Goal: Task Accomplishment & Management: Use online tool/utility

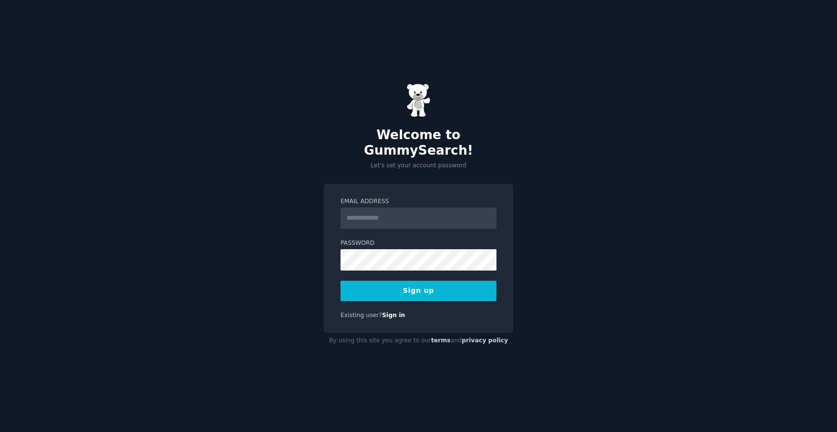
click at [388, 210] on input "Email Address" at bounding box center [418, 217] width 156 height 21
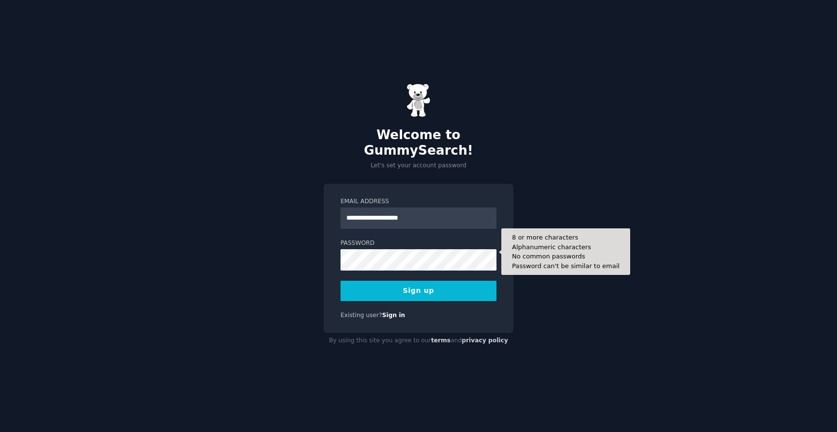
type input "**********"
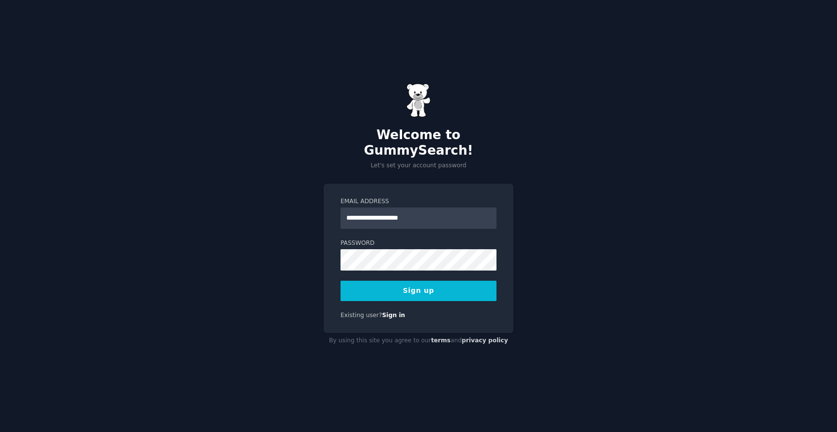
click at [440, 285] on button "Sign up" at bounding box center [418, 290] width 156 height 20
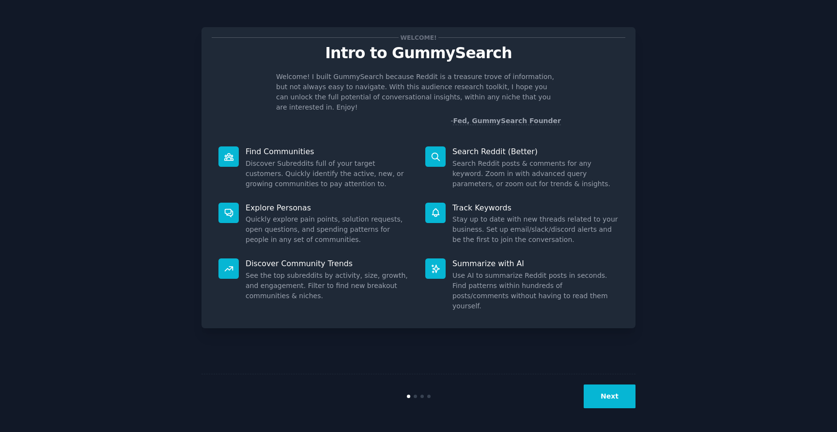
click at [617, 397] on button "Next" at bounding box center [610, 396] width 52 height 24
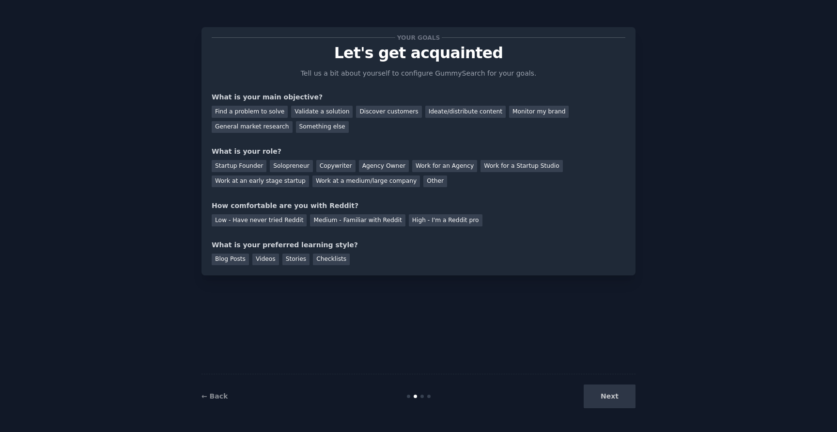
click at [617, 397] on div "Next" at bounding box center [563, 396] width 145 height 24
click at [378, 62] on div "Your goals Let's get acquainted Tell us a bit about yourself to configure Gummy…" at bounding box center [419, 151] width 414 height 228
click at [260, 113] on div "Find a problem to solve" at bounding box center [250, 112] width 76 height 12
click at [309, 111] on div "Validate a solution" at bounding box center [322, 112] width 62 height 12
click at [258, 113] on div "Find a problem to solve" at bounding box center [250, 112] width 76 height 12
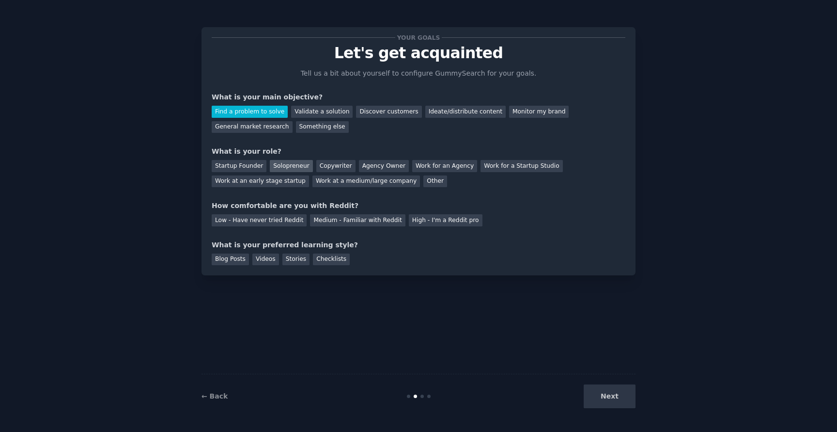
click at [295, 163] on div "Solopreneur" at bounding box center [291, 166] width 43 height 12
click at [282, 216] on div "Low - Have never tried Reddit" at bounding box center [259, 220] width 95 height 12
click at [261, 262] on div "Videos" at bounding box center [265, 259] width 27 height 12
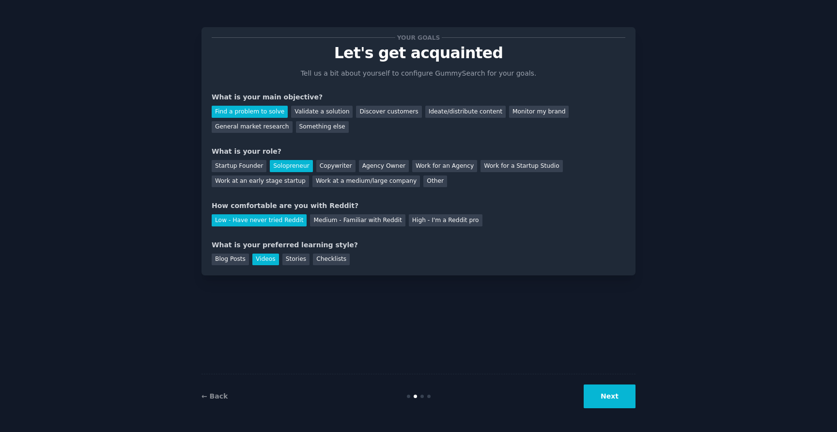
click at [616, 395] on button "Next" at bounding box center [610, 396] width 52 height 24
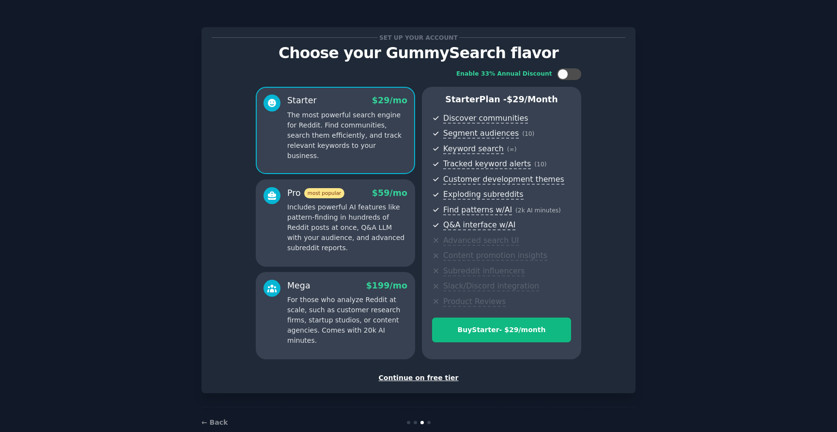
click at [428, 376] on div "Continue on free tier" at bounding box center [419, 377] width 414 height 10
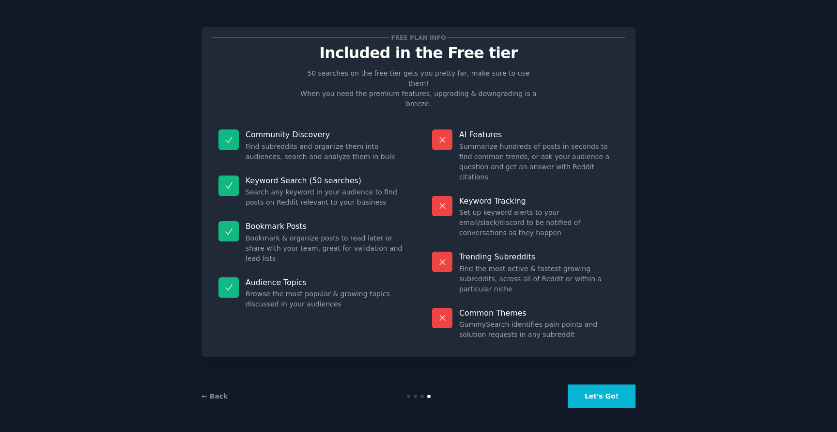
click at [610, 395] on button "Let's Go!" at bounding box center [602, 396] width 68 height 24
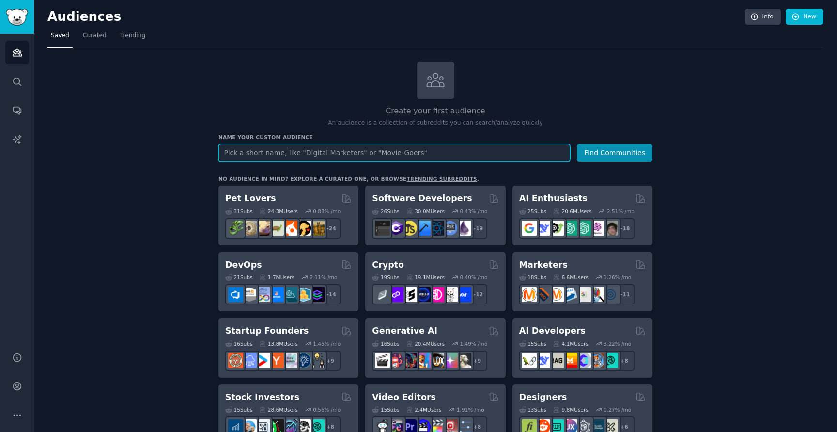
paste input "r/podcasting; r/podcasts; r/marketing; r/Entrepreneur; podcast agency communiti…"
click at [577, 144] on button "Find Communities" at bounding box center [615, 153] width 76 height 18
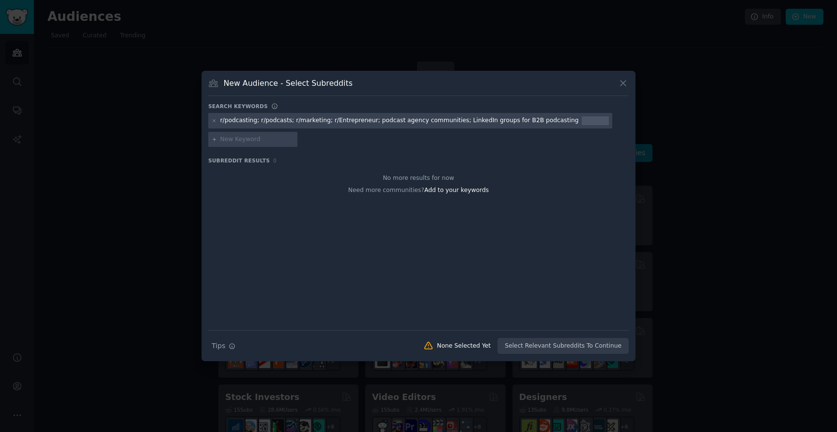
click at [364, 121] on div "r/podcasting; r/podcasts; r/marketing; r/Entrepreneur; podcast agency communiti…" at bounding box center [399, 120] width 358 height 9
click at [519, 122] on div "r/podcasting; r/podcasts; r/marketing; r/Entrepreneur; podcast agency communiti…" at bounding box center [399, 120] width 358 height 9
click at [623, 82] on icon at bounding box center [623, 83] width 10 height 10
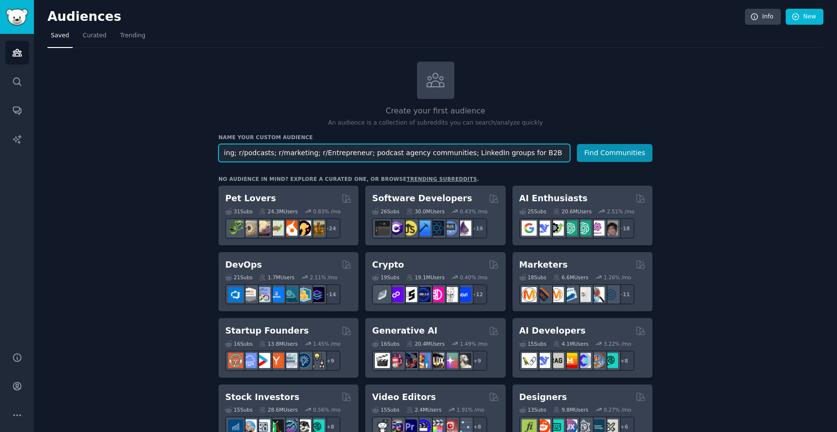
click at [377, 153] on input "r/podcasting; r/podcasts; r/marketing; r/Entrepreneur; podcast agency communiti…" at bounding box center [394, 153] width 352 height 18
click at [268, 154] on input "podcasting; r/podcasts; r/marketing; r/Entrepreneur; podcast agency communities…" at bounding box center [394, 153] width 352 height 18
click at [461, 154] on input "podcasting podcasts marketing Entrepreneur podcast agency communities; LinkedIn…" at bounding box center [394, 153] width 352 height 18
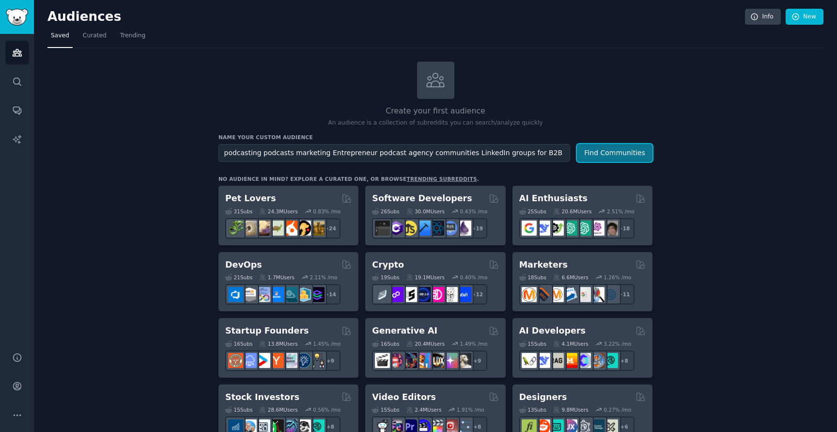
click at [608, 155] on button "Find Communities" at bounding box center [615, 153] width 76 height 18
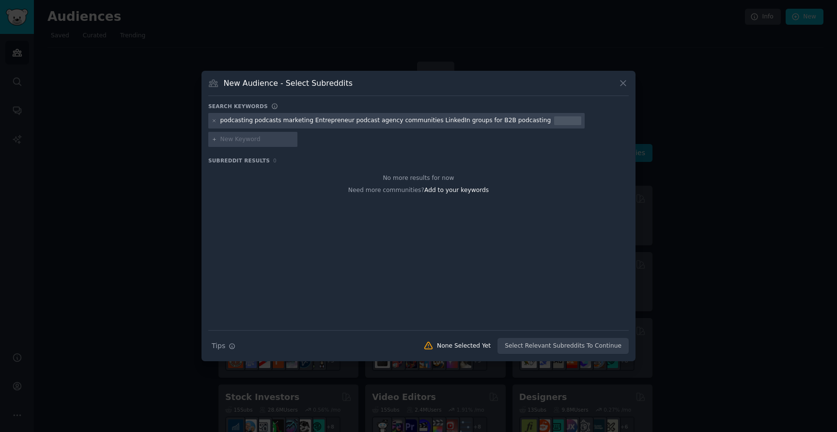
click at [625, 85] on icon at bounding box center [622, 82] width 5 height 5
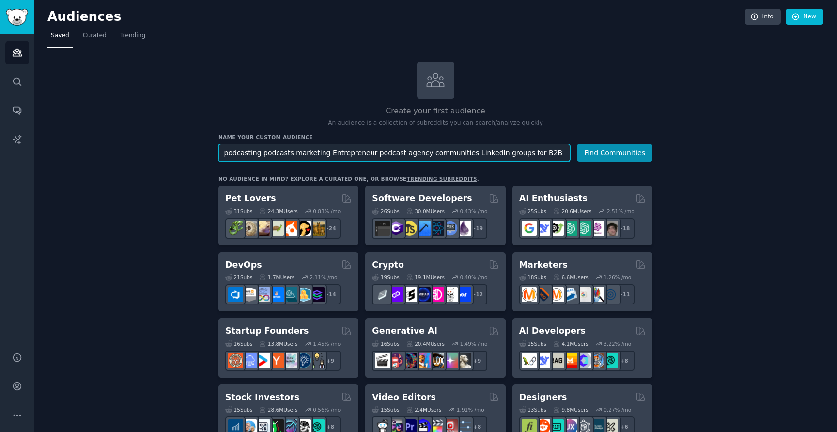
scroll to position [0, 5]
drag, startPoint x: 261, startPoint y: 154, endPoint x: 678, endPoint y: 176, distance: 418.0
click at [570, 162] on input "podcasting podcasts marketing Entrepreneur podcast agency communities LinkedIn …" at bounding box center [394, 153] width 352 height 18
type input "podcasting"
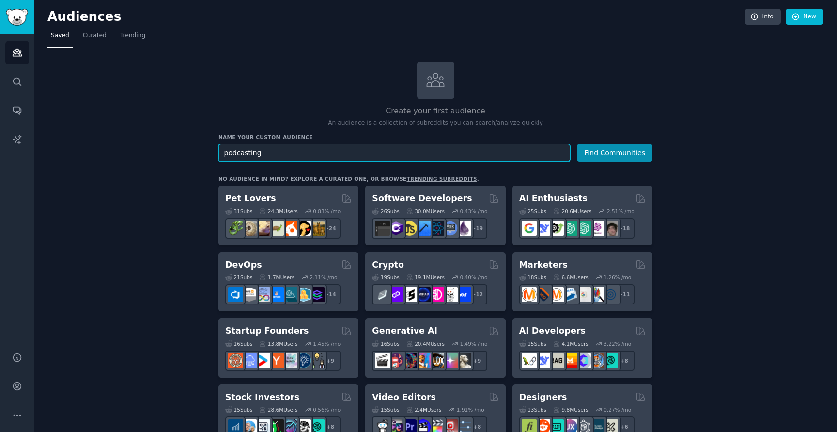
click at [577, 144] on button "Find Communities" at bounding box center [615, 153] width 76 height 18
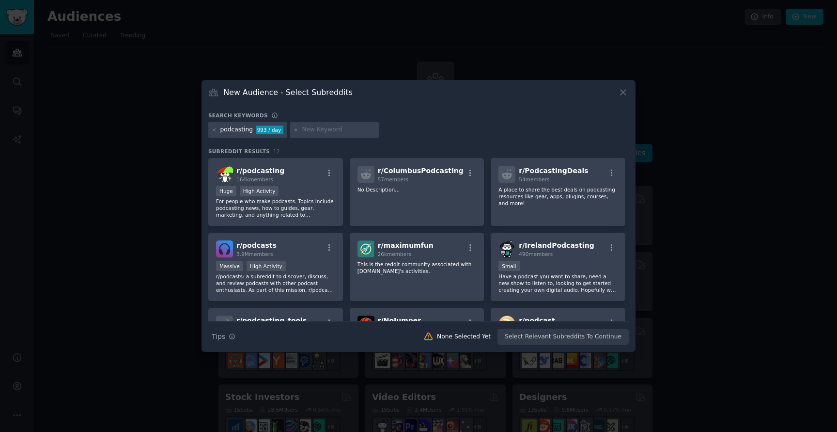
click at [330, 129] on input "text" at bounding box center [339, 129] width 74 height 9
paste input "podcasts"
type input "podcasts"
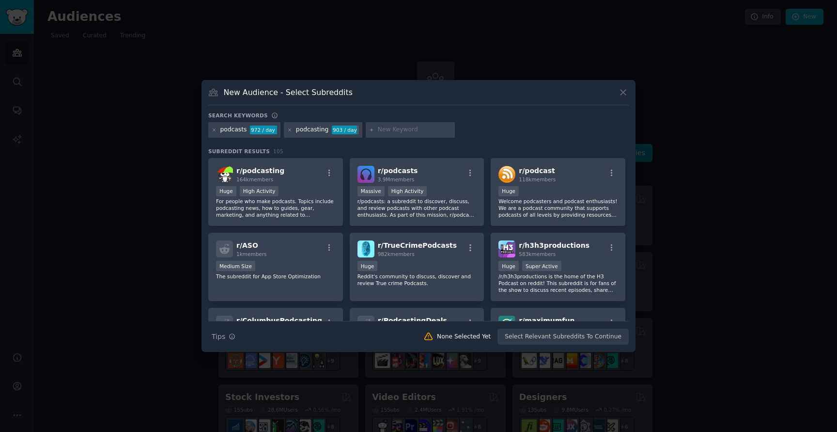
paste input "marketing"
type input "marketing"
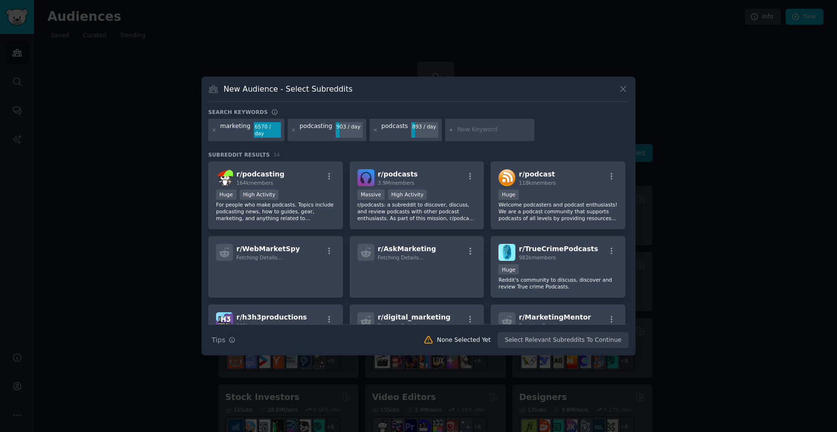
paste input "Entrepreneur"
type input "Entrepreneur"
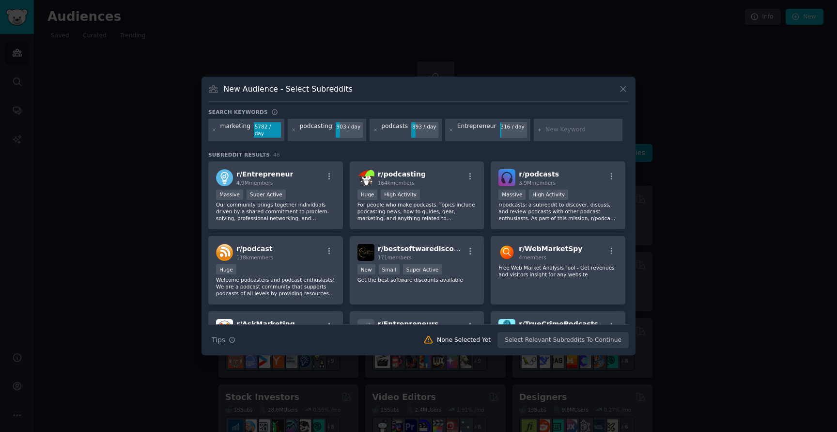
paste input "podcast agency communities"
type input "podcast agency communities"
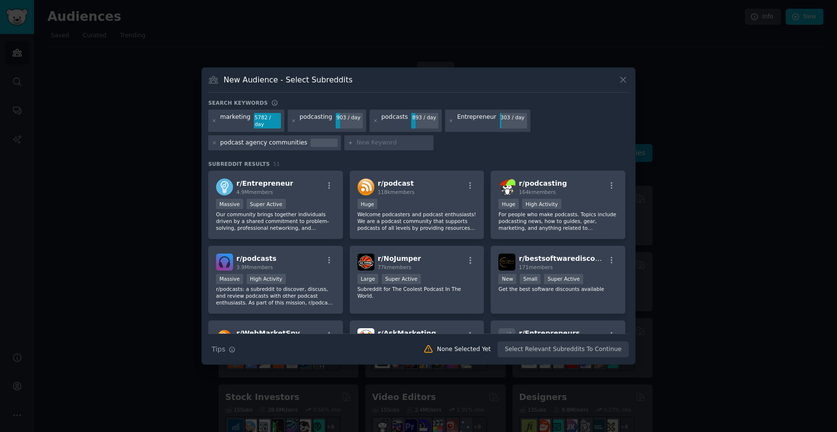
click at [373, 141] on input "text" at bounding box center [393, 143] width 74 height 9
paste input "LinkedIn groups for B2B podcasting"
type input "LinkedIn groups for B2B podcasting"
click at [511, 143] on input "text" at bounding box center [548, 143] width 74 height 9
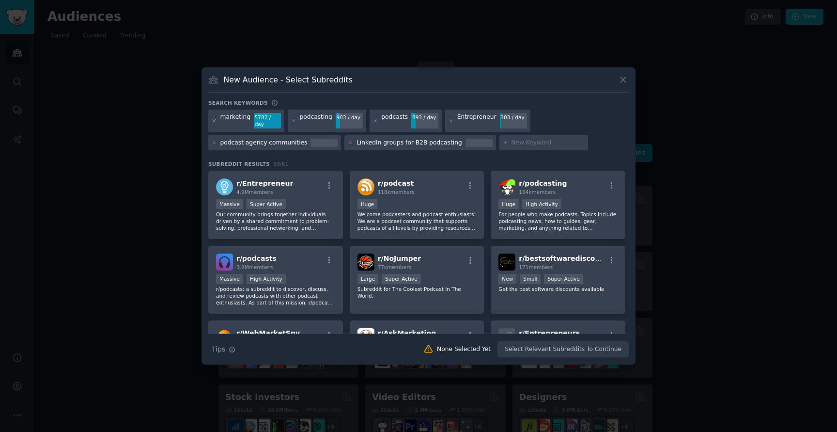
click at [214, 121] on icon at bounding box center [214, 120] width 2 height 2
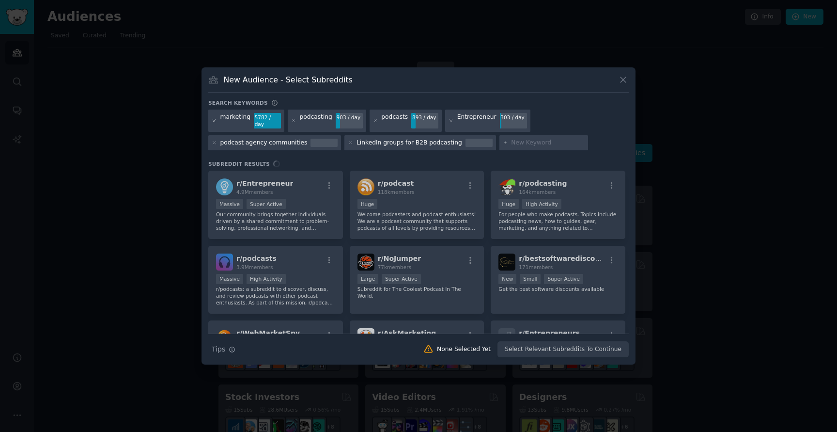
click at [216, 121] on icon at bounding box center [214, 120] width 5 height 5
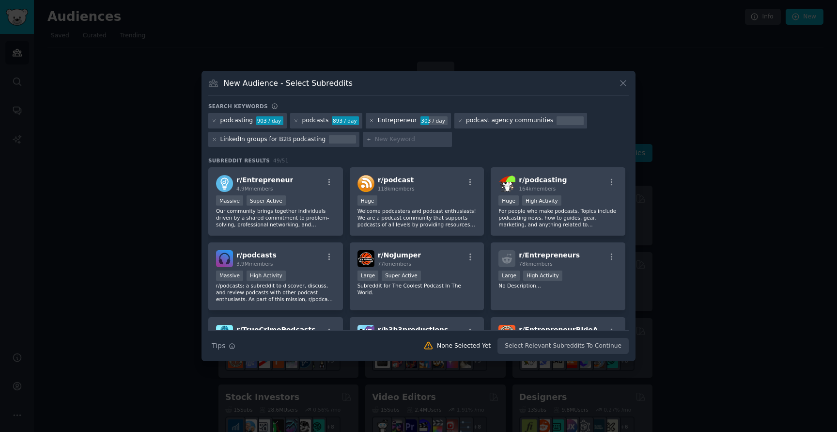
click at [370, 120] on icon at bounding box center [371, 120] width 2 height 2
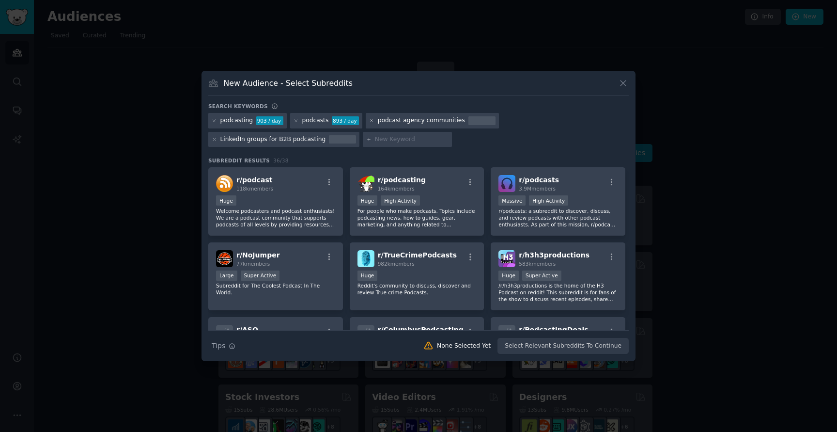
click at [369, 121] on icon at bounding box center [371, 120] width 5 height 5
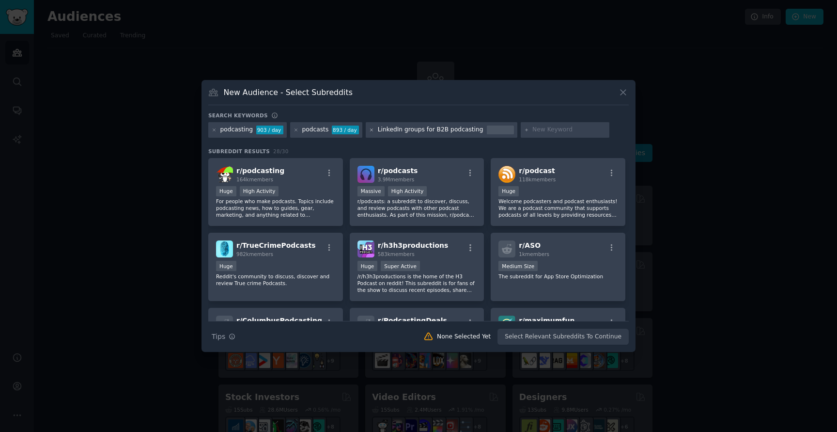
click at [371, 129] on icon at bounding box center [371, 129] width 5 height 5
click at [216, 129] on icon at bounding box center [214, 129] width 5 height 5
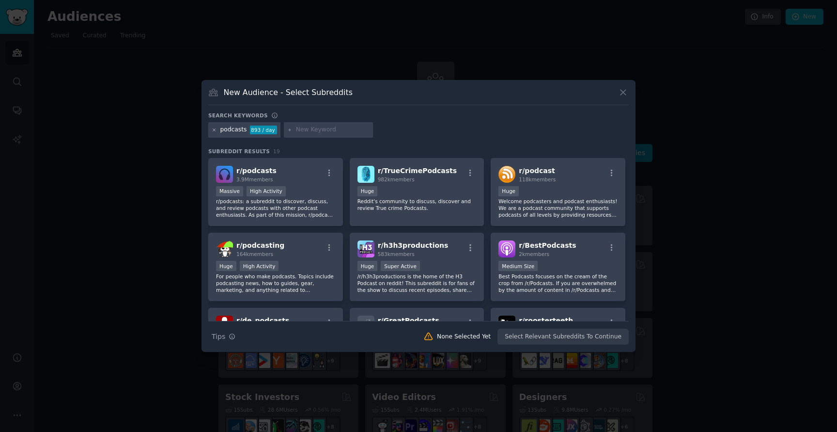
click at [216, 130] on icon at bounding box center [214, 129] width 5 height 5
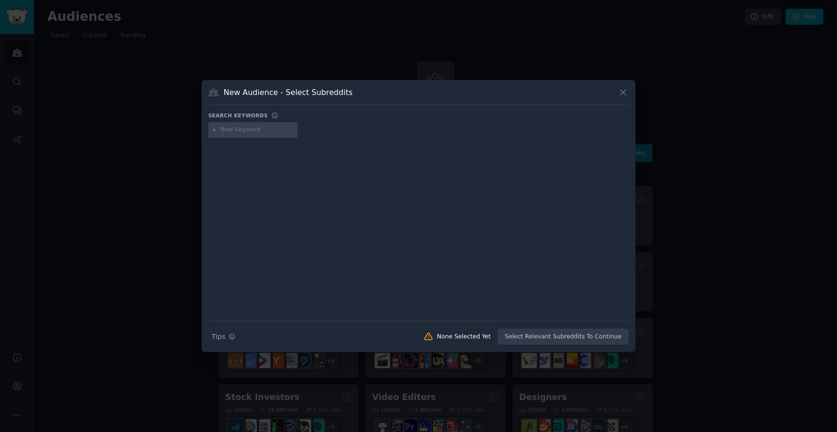
click at [240, 131] on input "text" at bounding box center [257, 129] width 74 height 9
type input "podcast lead"
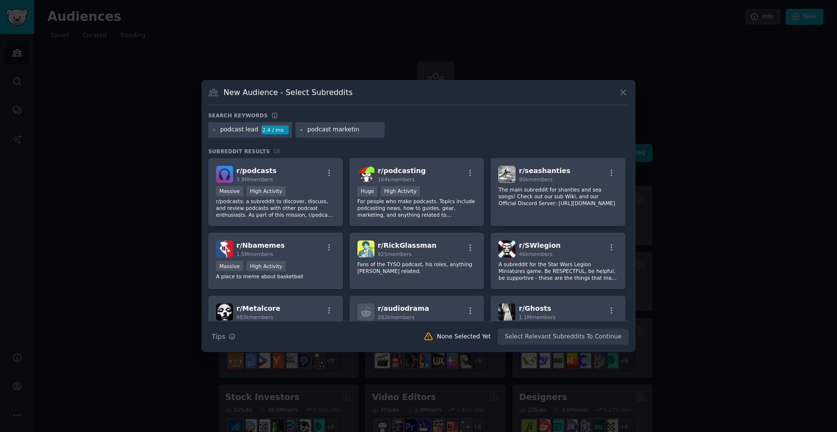
type input "podcast marketing"
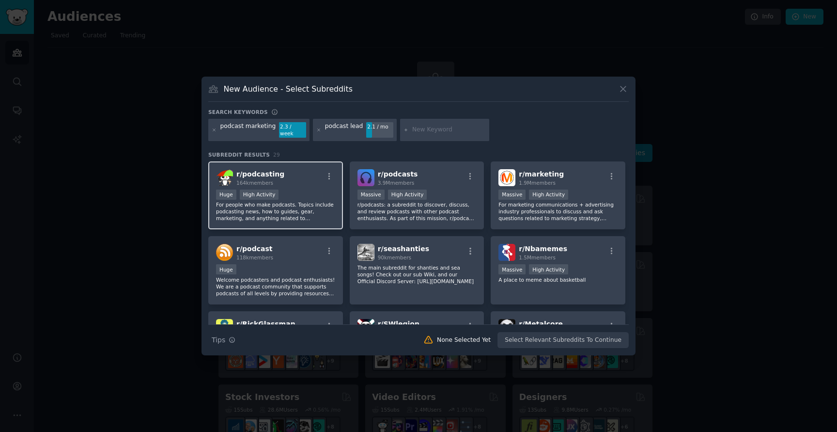
click at [257, 171] on span "r/ podcasting" at bounding box center [260, 174] width 48 height 8
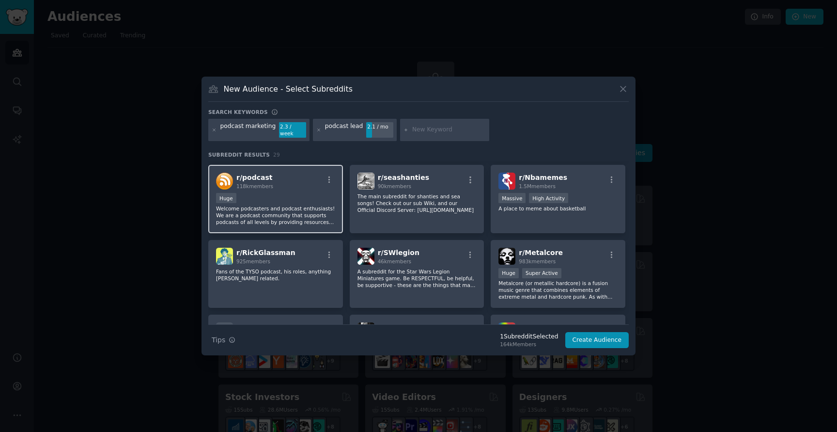
scroll to position [176, 0]
